Goal: Task Accomplishment & Management: Use online tool/utility

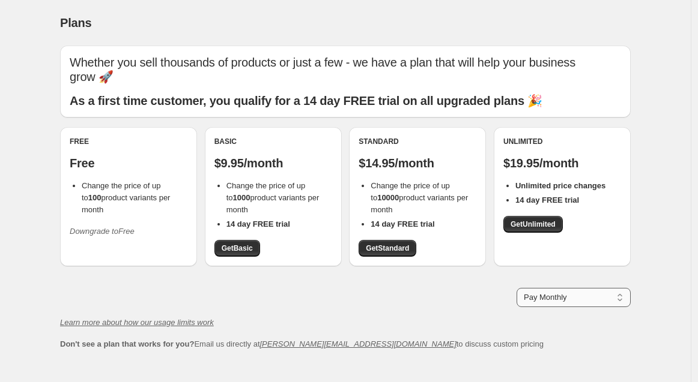
click at [583, 295] on select "Pay Monthly Pay Yearly (Save 16%)" at bounding box center [573, 297] width 114 height 19
select select "year"
click at [519, 288] on select "Pay Monthly Pay Yearly (Save 16%)" at bounding box center [573, 297] width 114 height 19
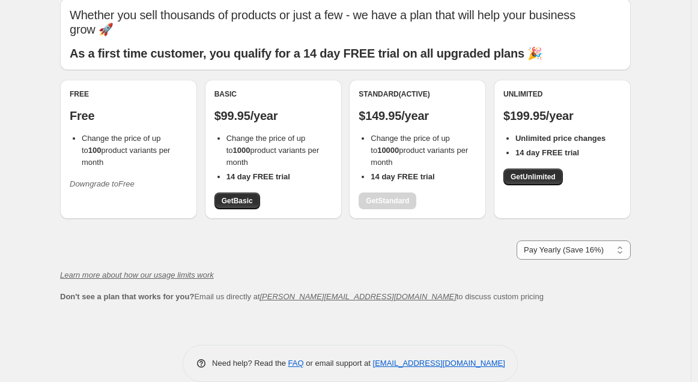
scroll to position [65, 0]
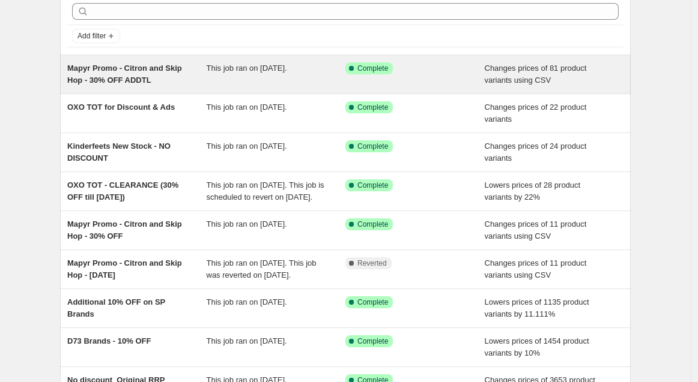
scroll to position [133, 0]
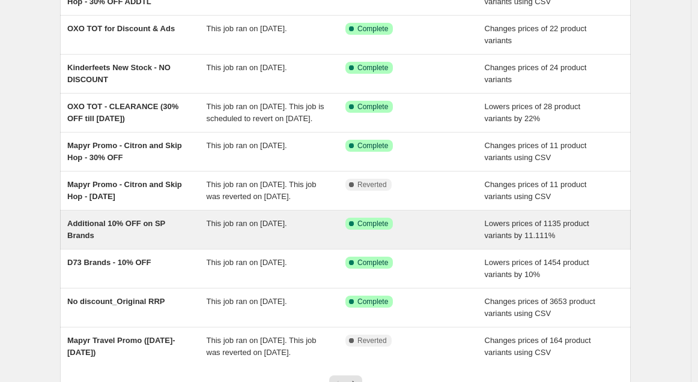
click at [161, 239] on span "Additional 10% OFF on SP Brands" at bounding box center [116, 229] width 98 height 21
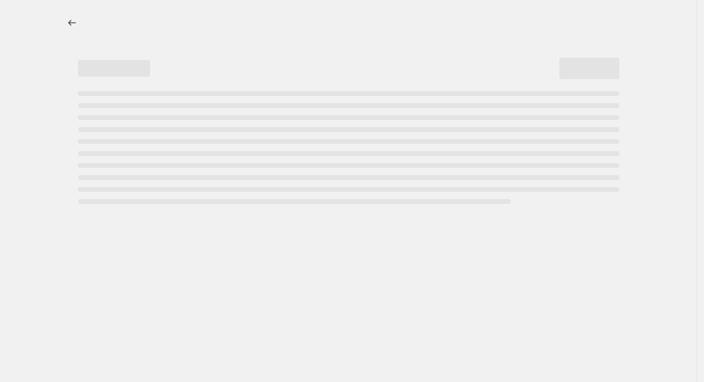
select select "percentage"
select select "no_change"
select select "vendor"
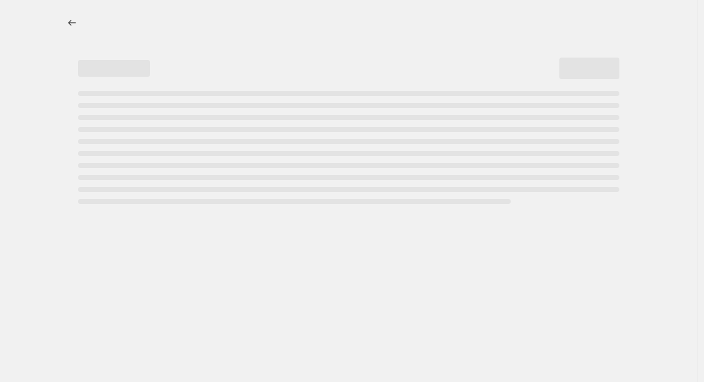
select select "vendor"
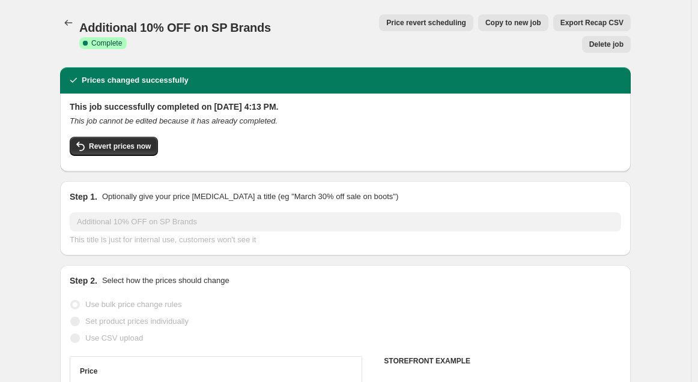
click at [485, 25] on span "Copy to new job" at bounding box center [513, 23] width 56 height 10
select select "percentage"
select select "no_change"
select select "vendor"
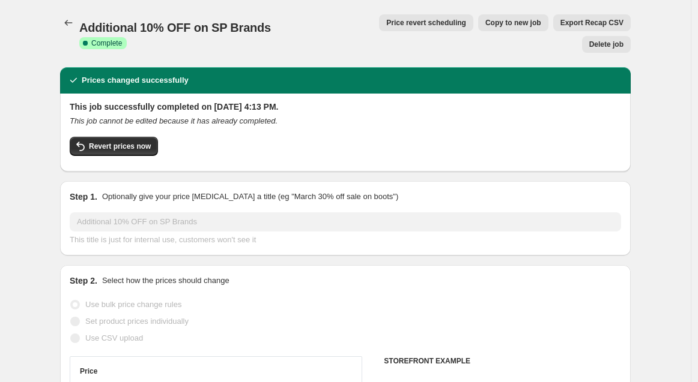
select select "vendor"
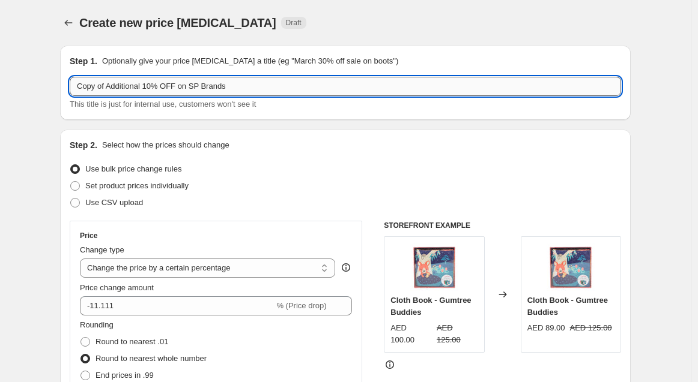
click at [146, 83] on input "Copy of Additional 10% OFF on SP Brands" at bounding box center [345, 86] width 551 height 19
drag, startPoint x: 145, startPoint y: 88, endPoint x: -37, endPoint y: 70, distance: 182.8
click at [0, 70] on html "Home Settings Plans Skip to content Create new price [MEDICAL_DATA]. This page …" at bounding box center [349, 191] width 698 height 382
click at [111, 83] on input "Remove Additional 10% OFF on SP Brands" at bounding box center [345, 86] width 551 height 19
type input "Remove - Additional 10% OFF on SP Brands"
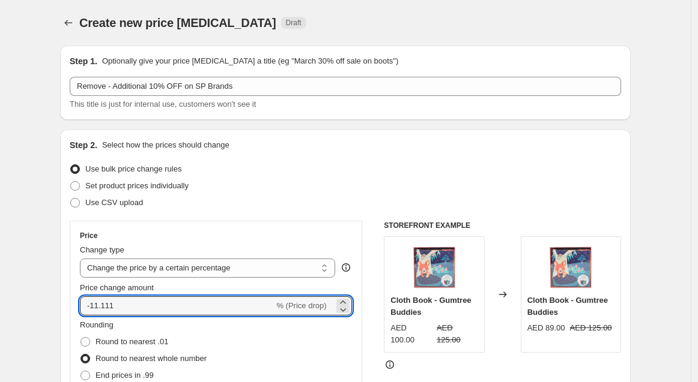
drag, startPoint x: 169, startPoint y: 297, endPoint x: 0, endPoint y: 298, distance: 169.3
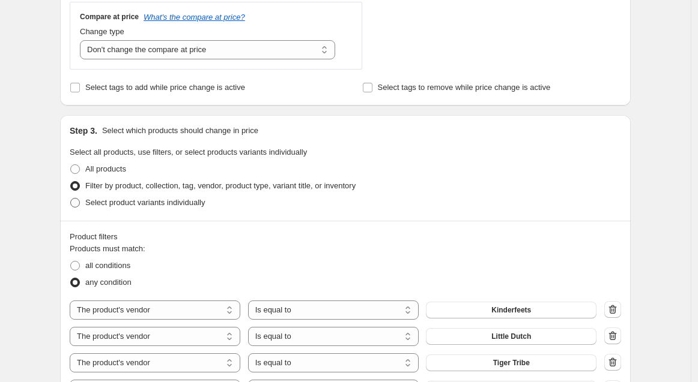
scroll to position [466, 0]
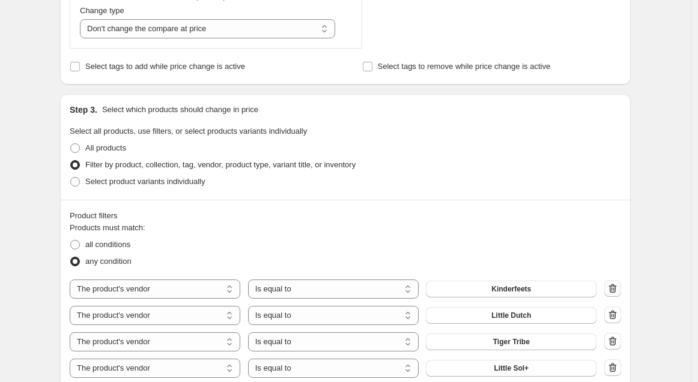
type input "12.5"
click at [616, 287] on icon "button" at bounding box center [612, 289] width 12 height 12
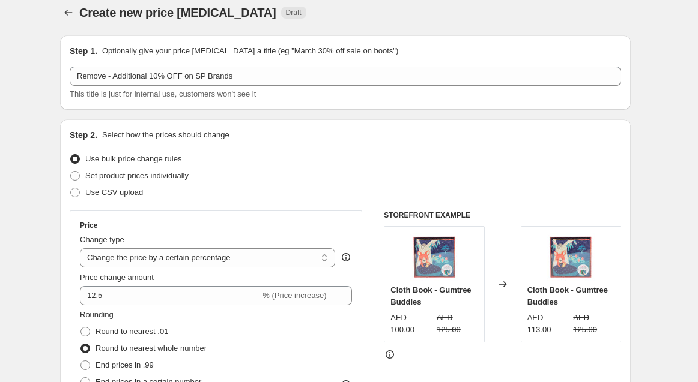
scroll to position [0, 0]
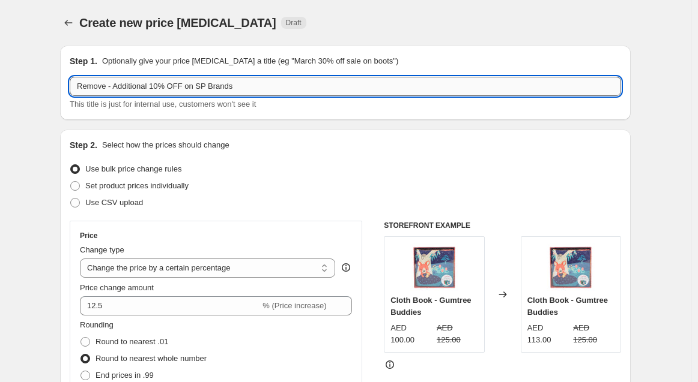
click at [273, 81] on input "Remove - Additional 10% OFF on SP Brands" at bounding box center [345, 86] width 551 height 19
type input "Remove - Additional 10% OFF on SP Brands (Excl. KF)"
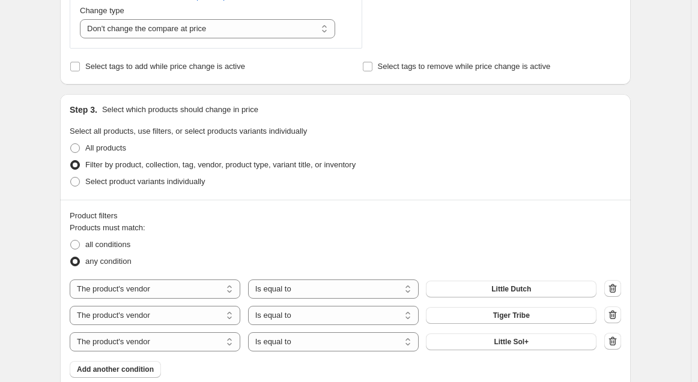
scroll to position [800, 0]
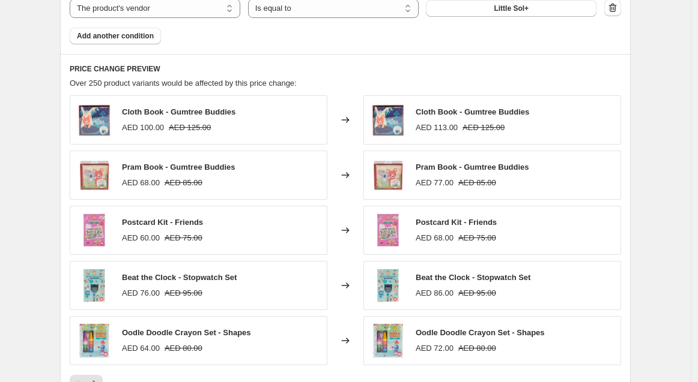
drag, startPoint x: 675, startPoint y: 116, endPoint x: 672, endPoint y: 129, distance: 13.4
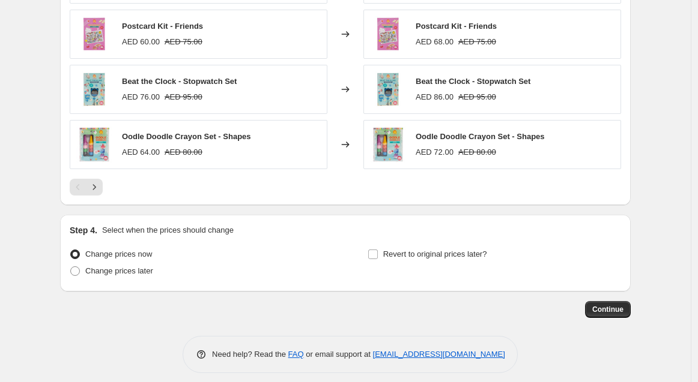
scroll to position [1002, 0]
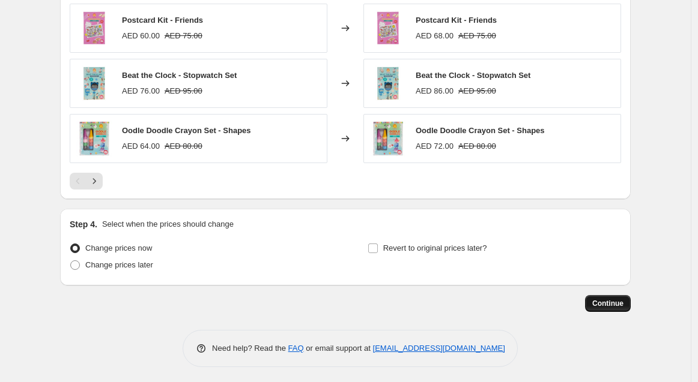
click at [616, 299] on span "Continue" at bounding box center [607, 304] width 31 height 10
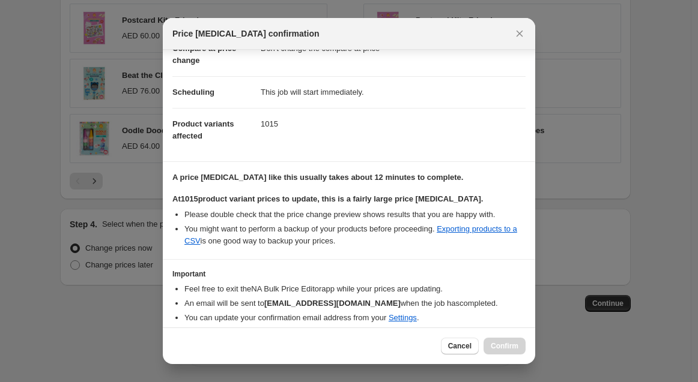
scroll to position [113, 0]
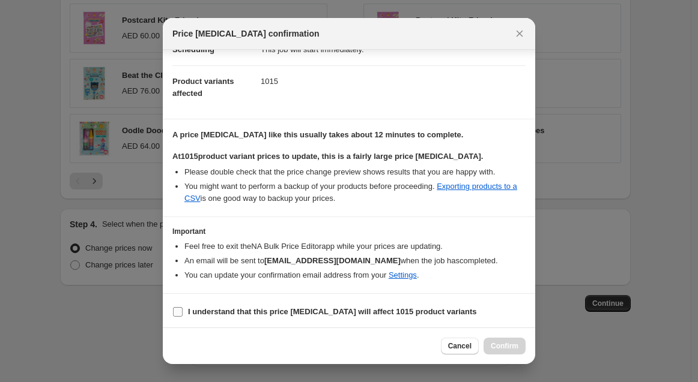
click at [174, 314] on input "I understand that this price [MEDICAL_DATA] will affect 1015 product variants" at bounding box center [178, 312] width 10 height 10
checkbox input "true"
click at [522, 344] on button "Confirm" at bounding box center [504, 346] width 42 height 17
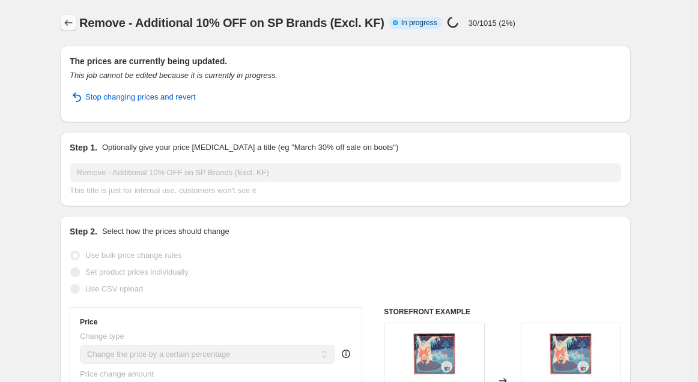
click at [71, 23] on icon "Price change jobs" at bounding box center [69, 23] width 8 height 6
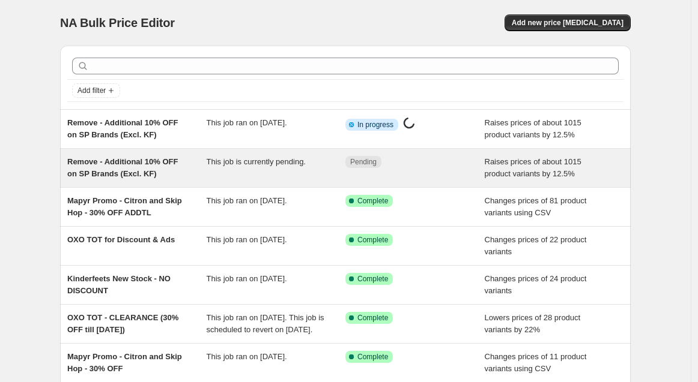
click at [260, 161] on span "This job is currently pending." at bounding box center [255, 161] width 99 height 9
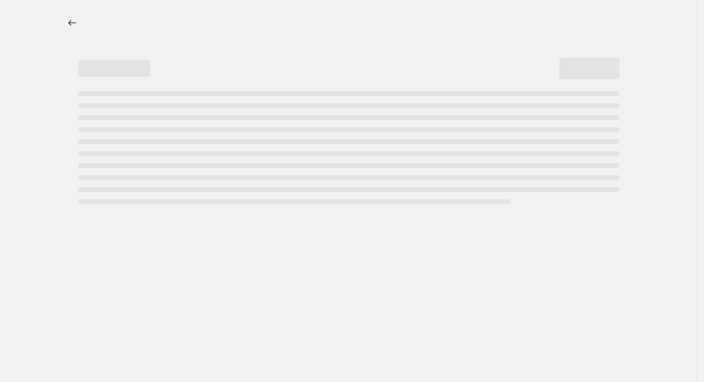
select select "percentage"
select select "no_change"
select select "vendor"
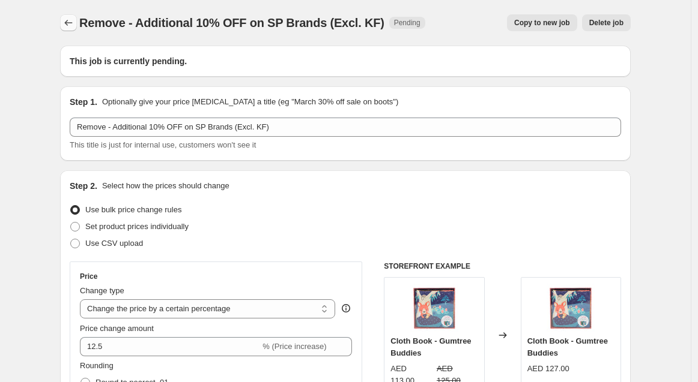
click at [68, 22] on icon "Price change jobs" at bounding box center [68, 23] width 12 height 12
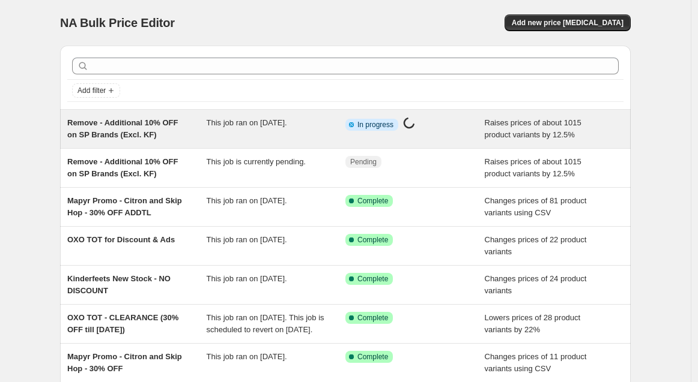
click at [600, 133] on div "Raises prices of about 1015 product variants by 12.5%" at bounding box center [553, 129] width 139 height 24
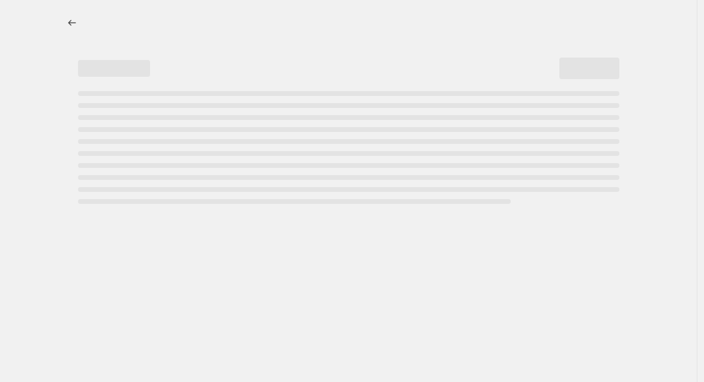
select select "percentage"
select select "no_change"
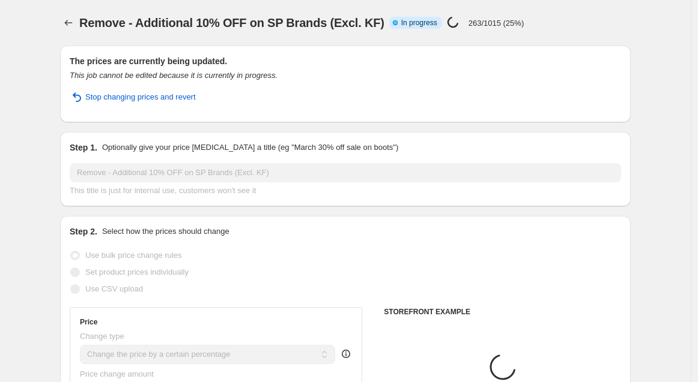
select select "vendor"
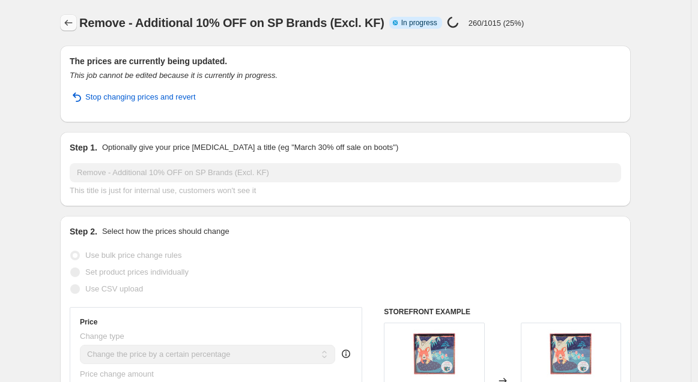
click at [70, 16] on button "Price change jobs" at bounding box center [68, 22] width 17 height 17
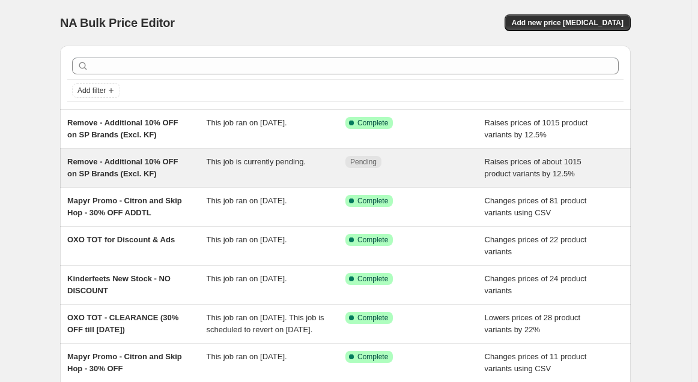
click at [233, 166] on span "This job is currently pending." at bounding box center [255, 161] width 99 height 9
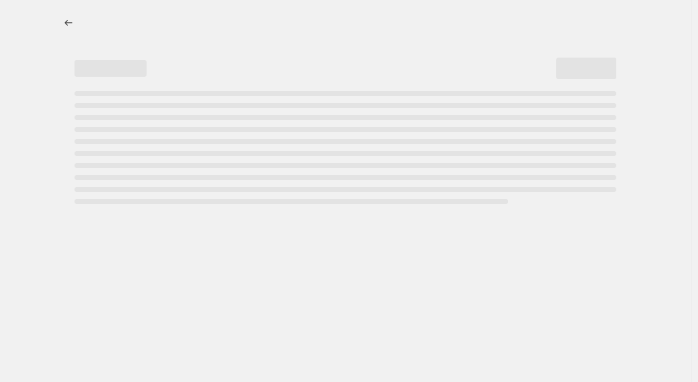
select select "percentage"
select select "no_change"
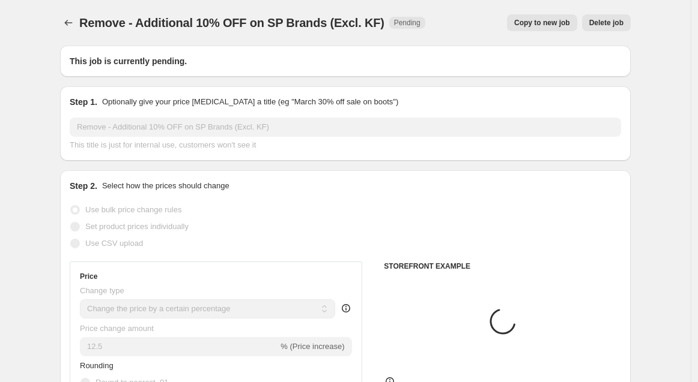
select select "vendor"
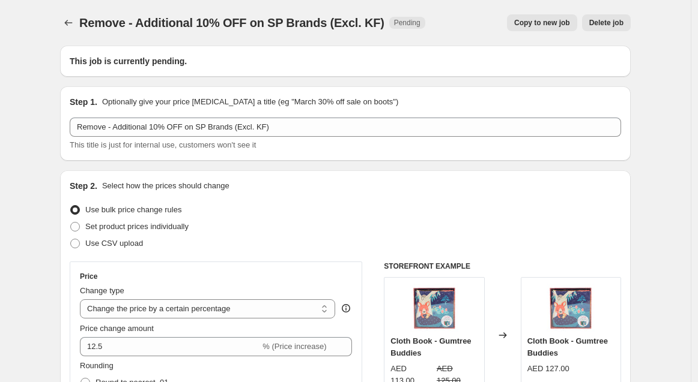
click at [602, 14] on button "Delete job" at bounding box center [606, 22] width 49 height 17
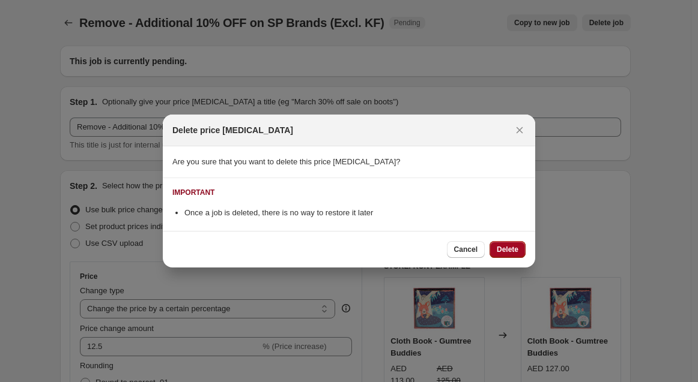
click at [520, 244] on button "Delete" at bounding box center [507, 249] width 36 height 17
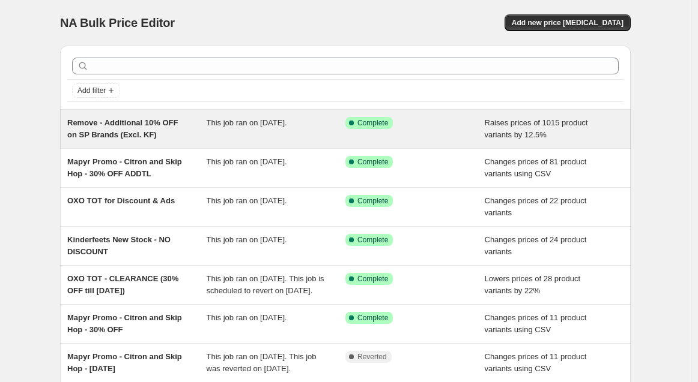
click at [168, 122] on span "Remove - Additional 10% OFF on SP Brands (Excl. KF)" at bounding box center [122, 128] width 110 height 21
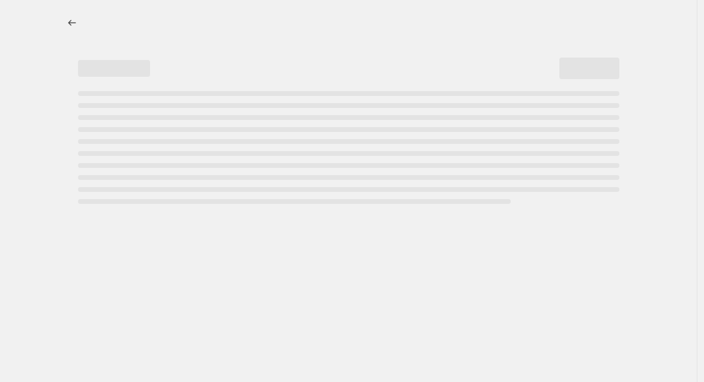
select select "percentage"
select select "no_change"
select select "vendor"
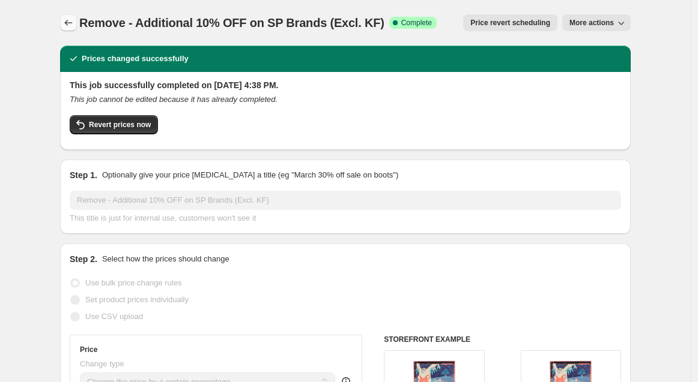
click at [73, 22] on icon "Price change jobs" at bounding box center [68, 23] width 12 height 12
